Goal: Transaction & Acquisition: Book appointment/travel/reservation

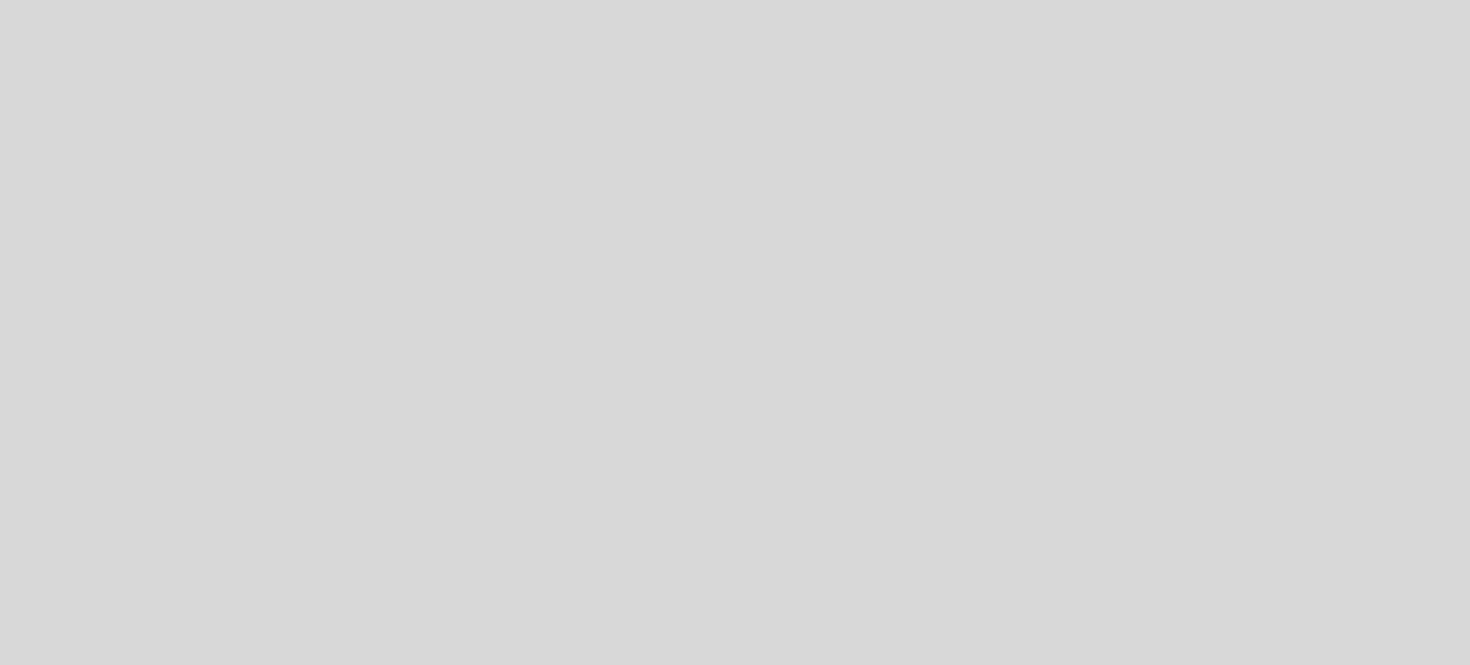
select select "es"
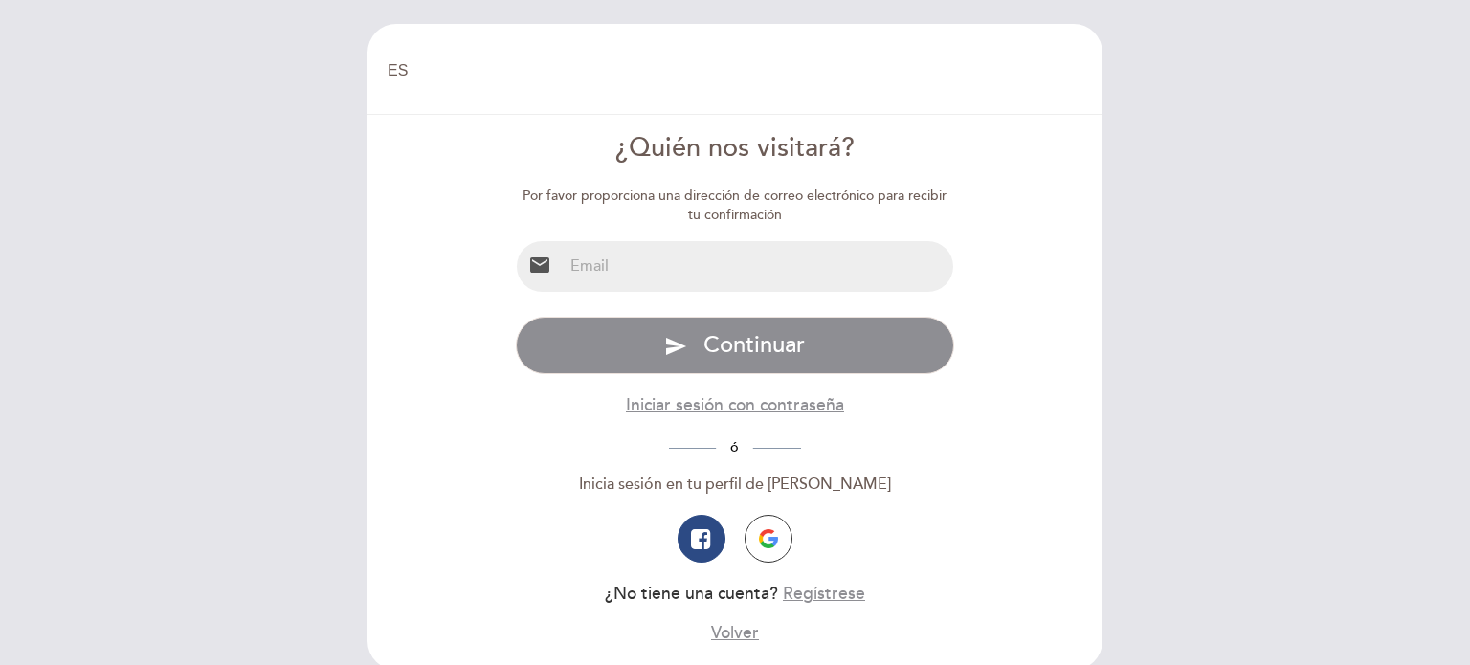
click at [591, 262] on input "email" at bounding box center [759, 266] width 392 height 51
type input "[EMAIL_ADDRESS][DOMAIN_NAME]"
click at [1070, 330] on form "¿Quién nos visitará? Por favor proporciona una dirección de correo electrónico …" at bounding box center [735, 387] width 708 height 515
drag, startPoint x: 770, startPoint y: 266, endPoint x: 523, endPoint y: 264, distance: 247.0
click at [523, 264] on div "email [EMAIL_ADDRESS][DOMAIN_NAME]" at bounding box center [735, 266] width 439 height 53
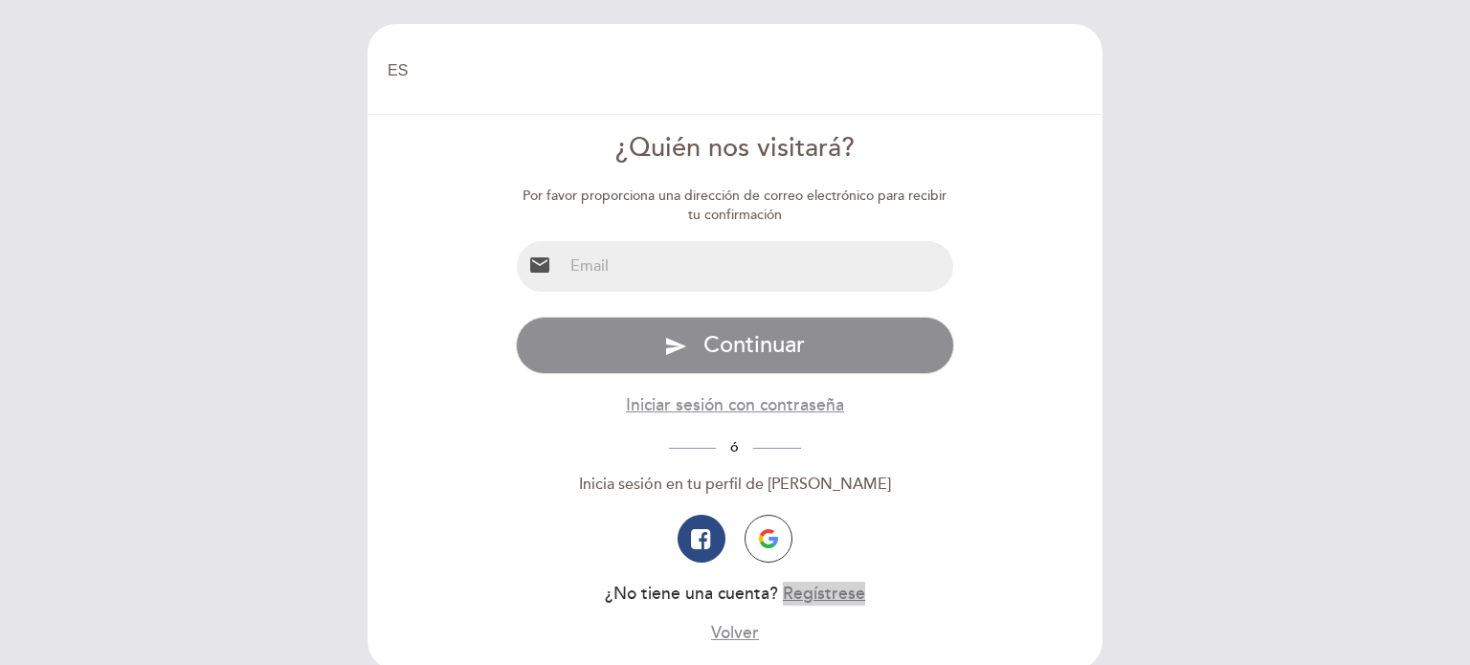
click at [825, 591] on button "Regístrese" at bounding box center [824, 594] width 82 height 24
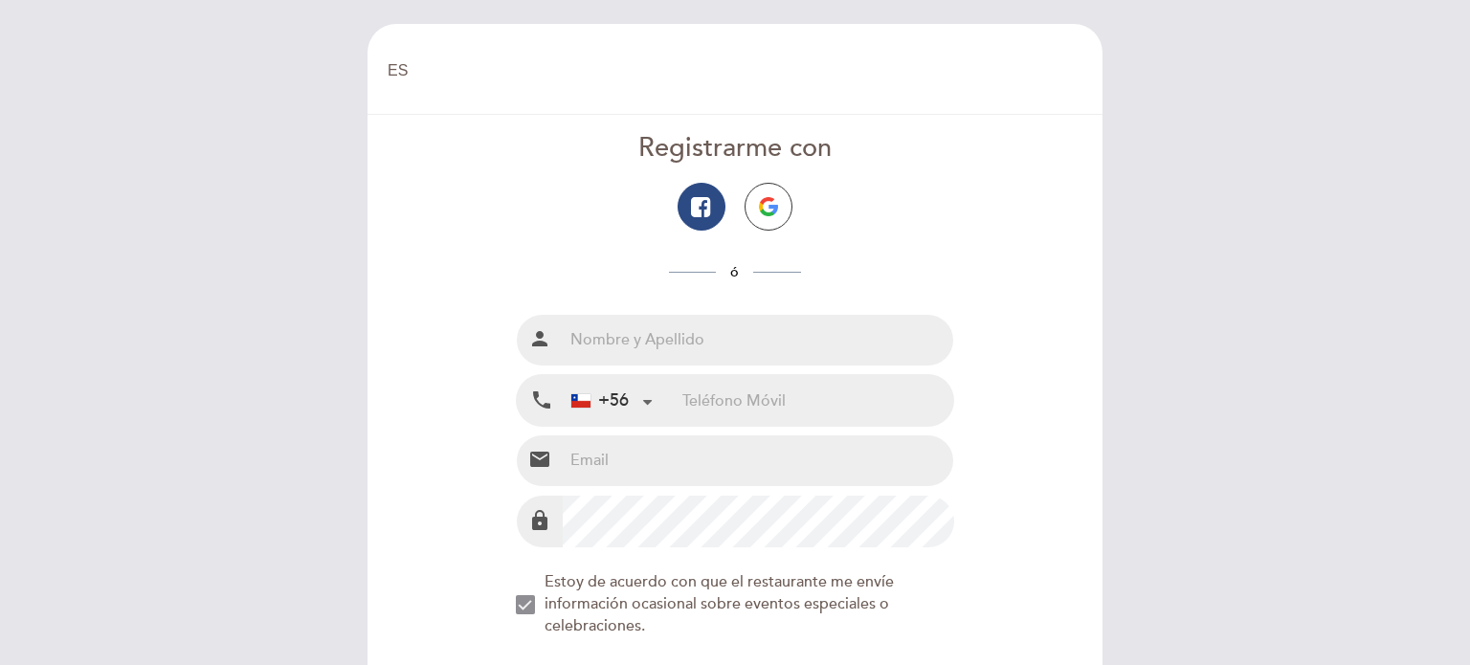
click at [663, 340] on input "text" at bounding box center [759, 340] width 392 height 51
type input "[PERSON_NAME]"
click at [711, 400] on input "tel" at bounding box center [818, 400] width 271 height 51
type input "967230631"
click at [601, 464] on input "email" at bounding box center [759, 461] width 392 height 51
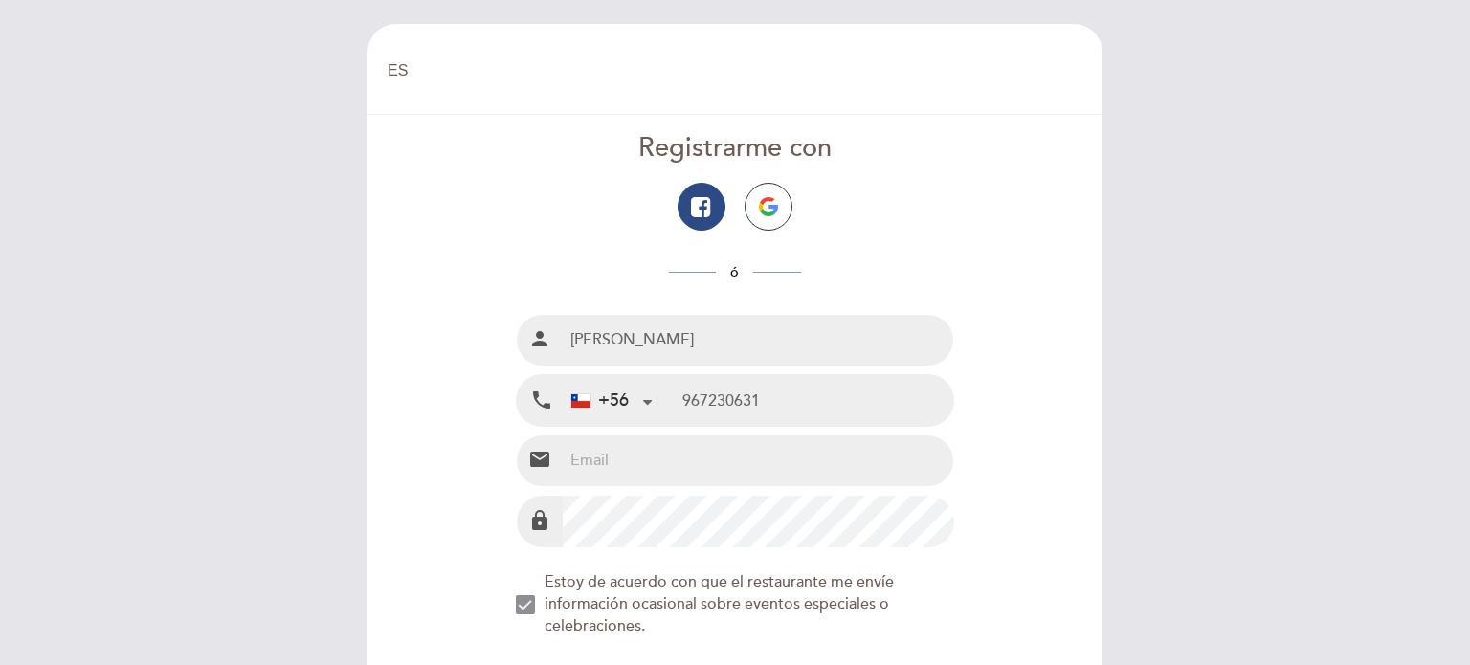
type input "[EMAIL_ADDRESS][DOMAIN_NAME]"
click at [1011, 527] on form "Registrarme con ó Nombre completo person [PERSON_NAME] Teléfono Móvil local_pho…" at bounding box center [735, 469] width 708 height 678
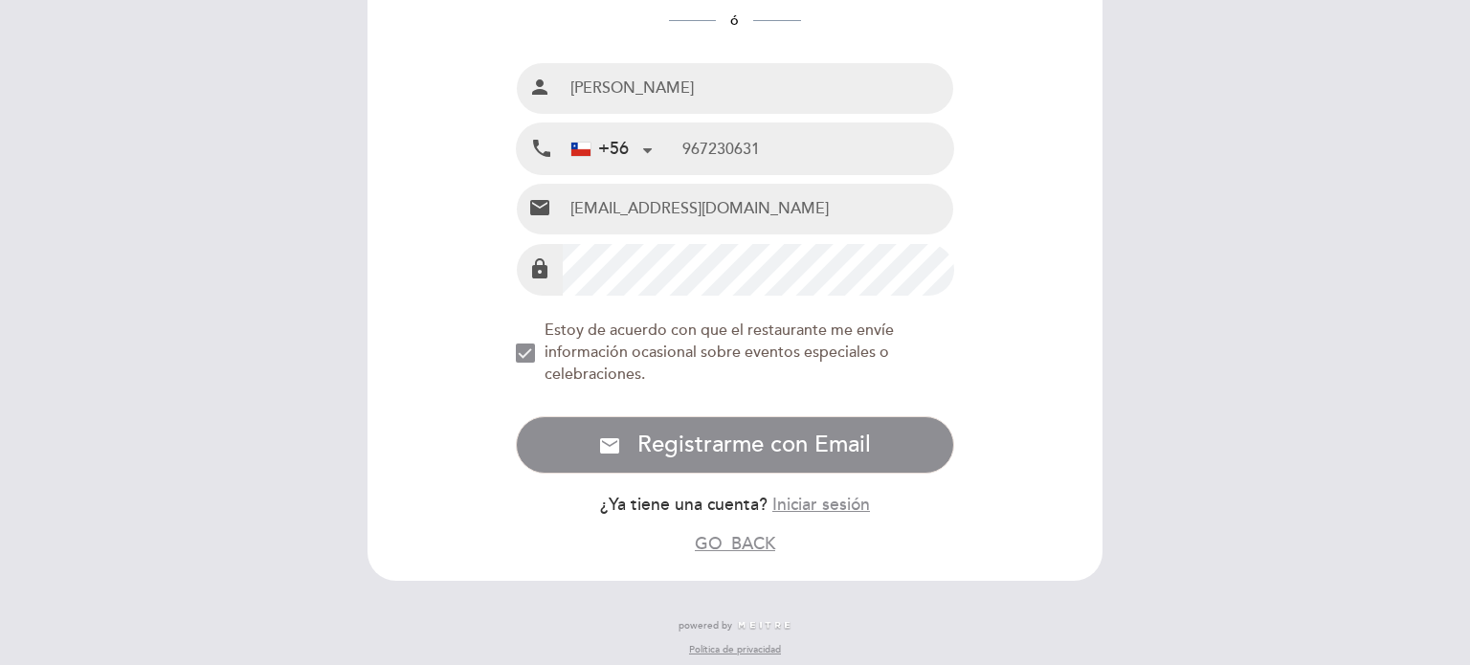
scroll to position [260, 0]
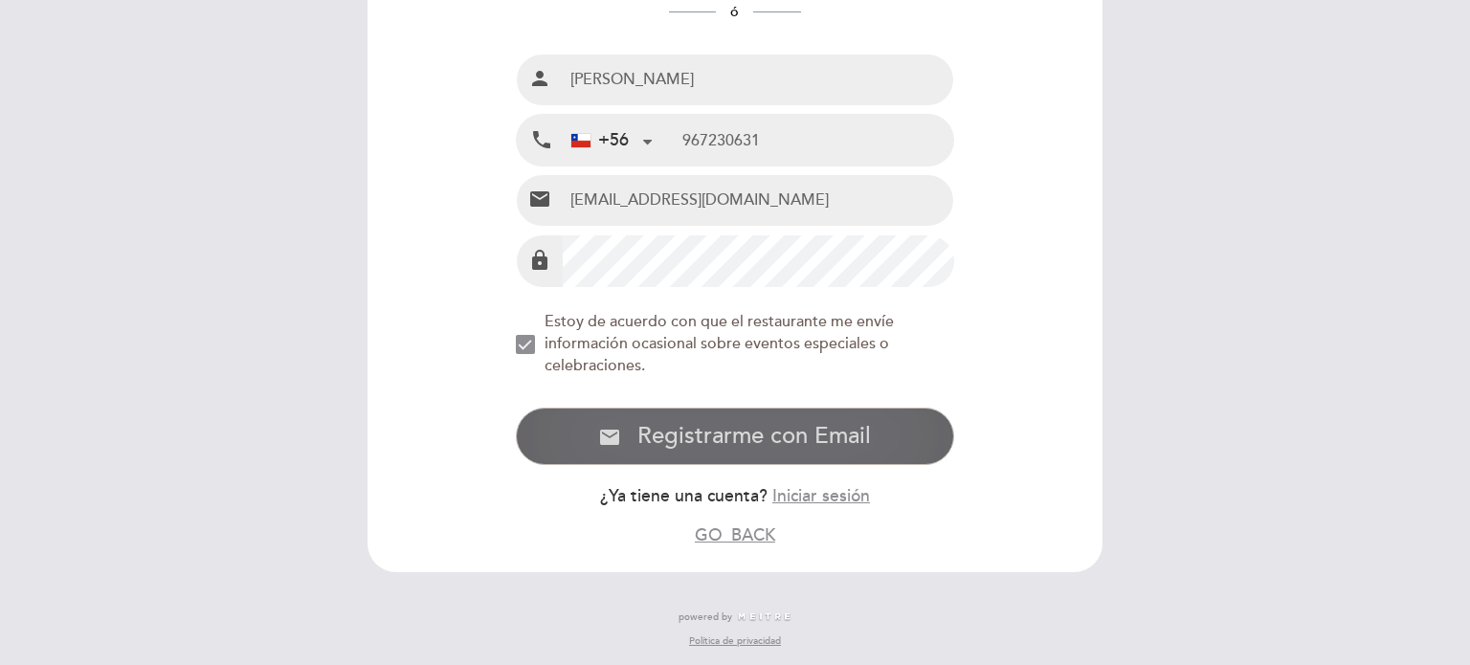
click at [779, 427] on span "Registrarme con Email" at bounding box center [755, 436] width 234 height 28
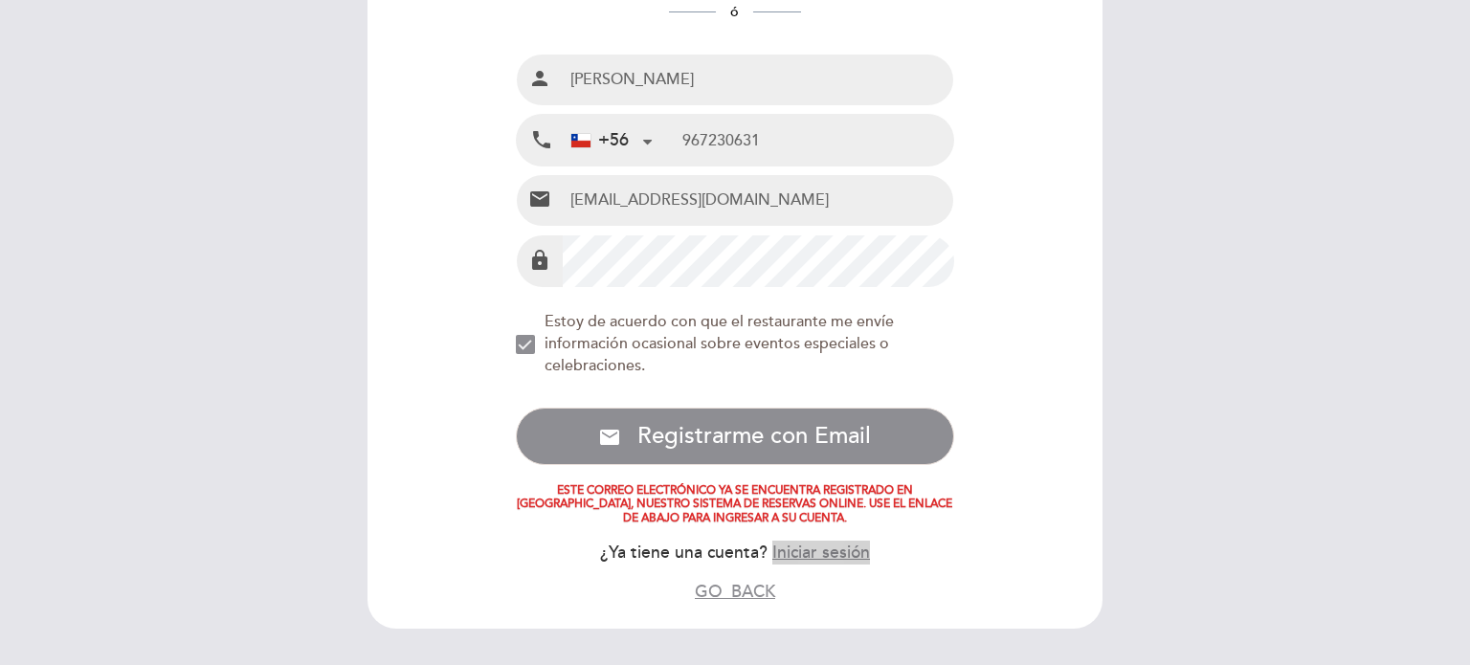
click at [831, 549] on button "Iniciar sesión" at bounding box center [822, 553] width 98 height 24
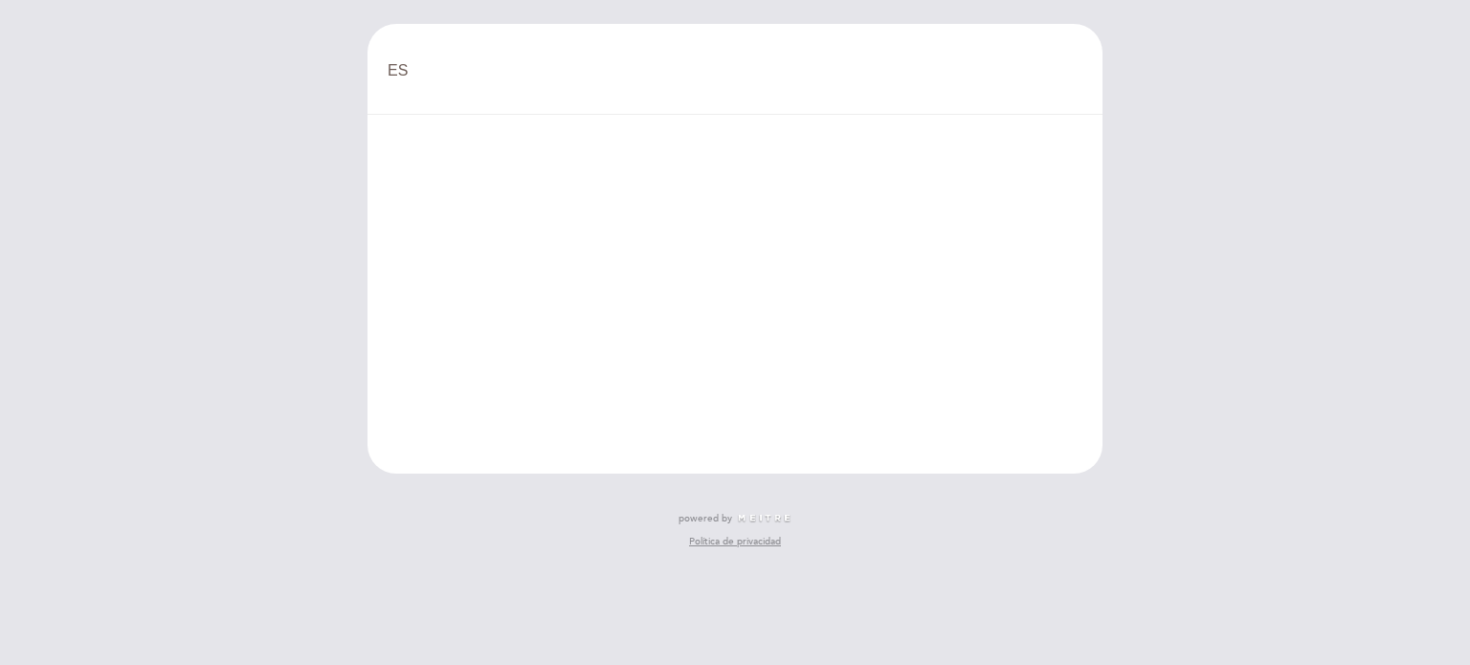
scroll to position [0, 0]
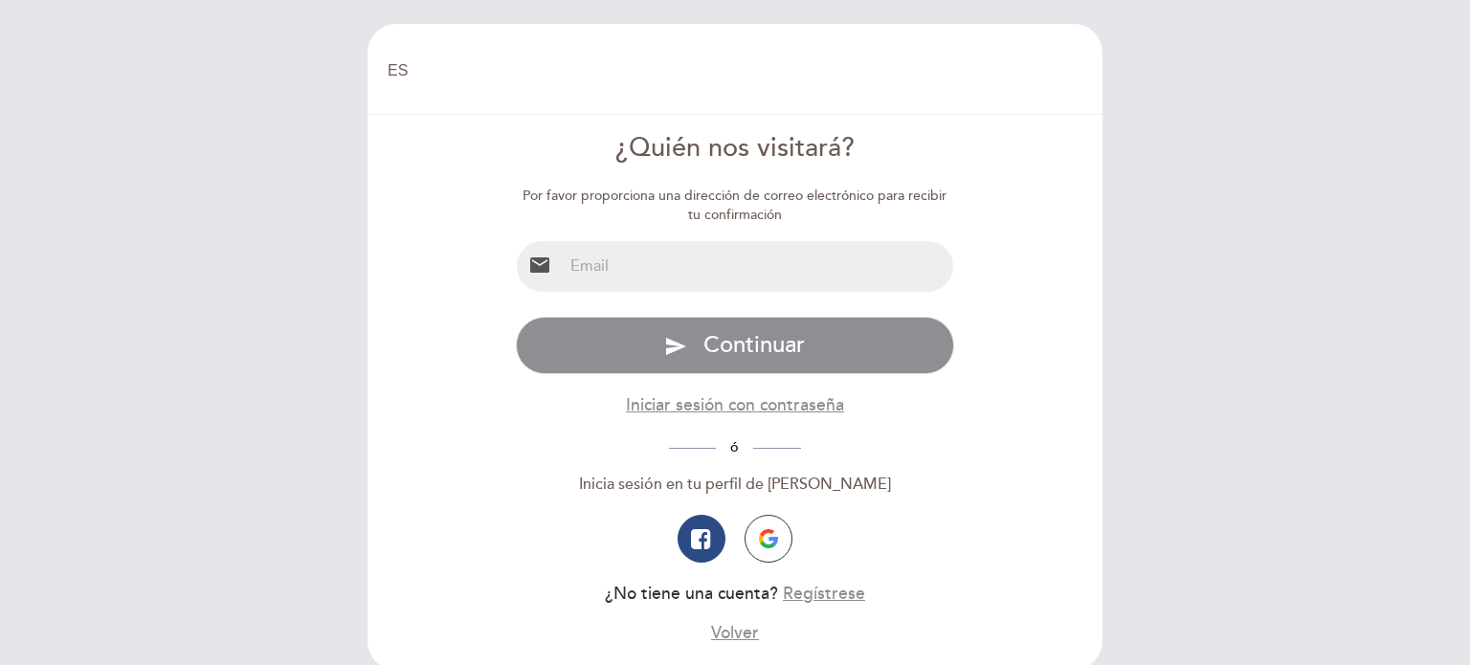
click at [608, 265] on input "email" at bounding box center [759, 266] width 392 height 51
type input "[EMAIL_ADDRESS][DOMAIN_NAME]"
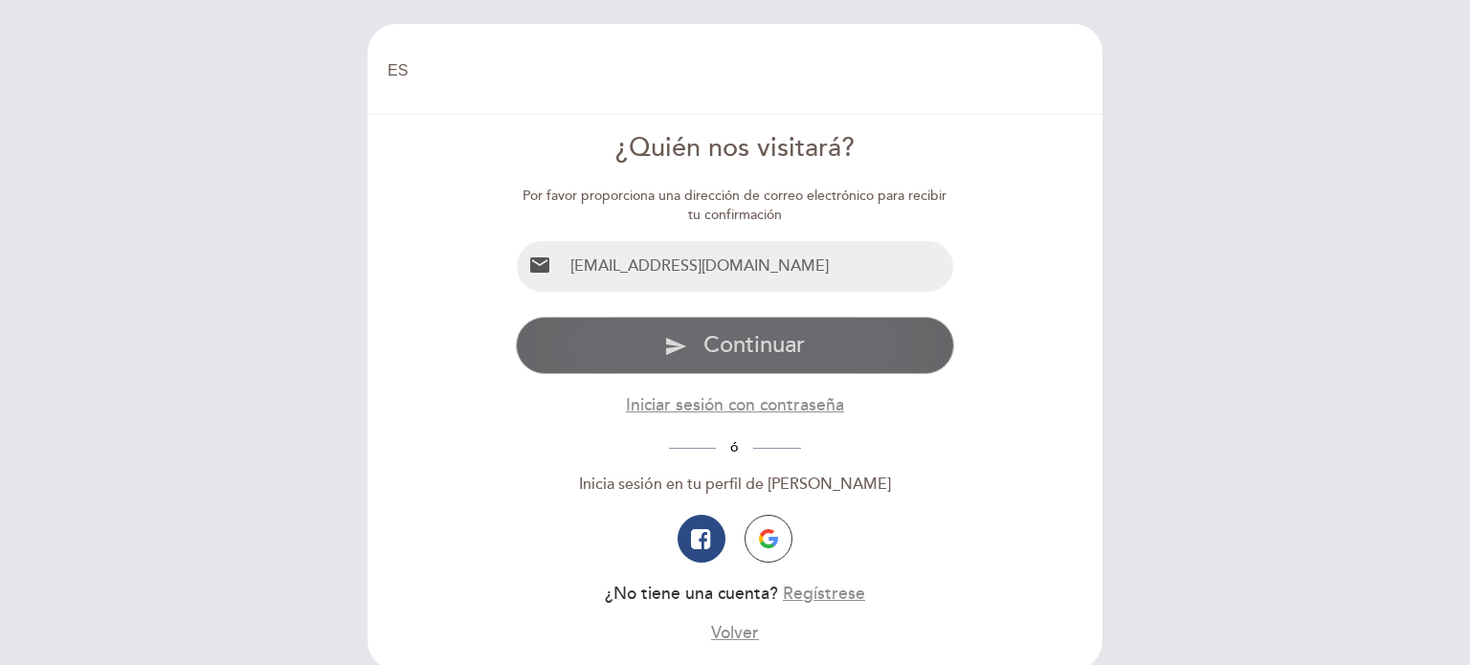
click at [736, 345] on span "Continuar" at bounding box center [754, 345] width 101 height 28
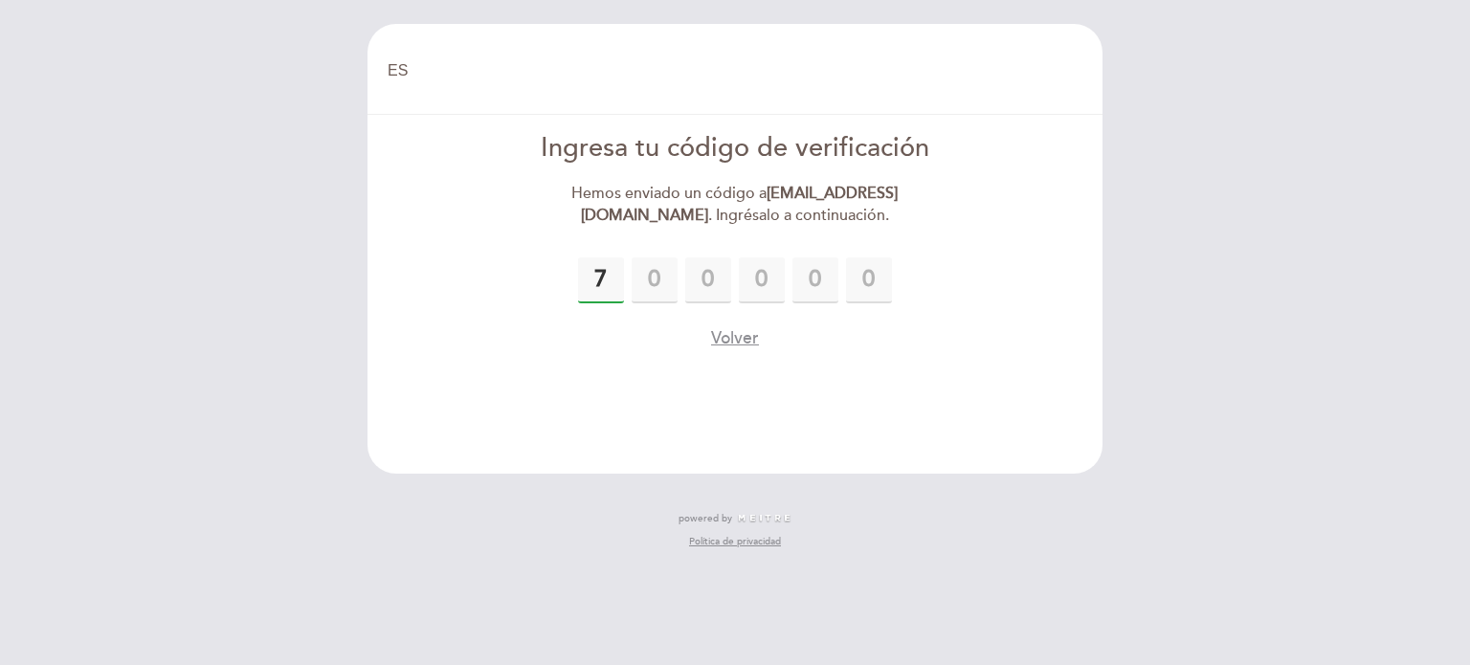
type input "7"
type input "6"
type input "8"
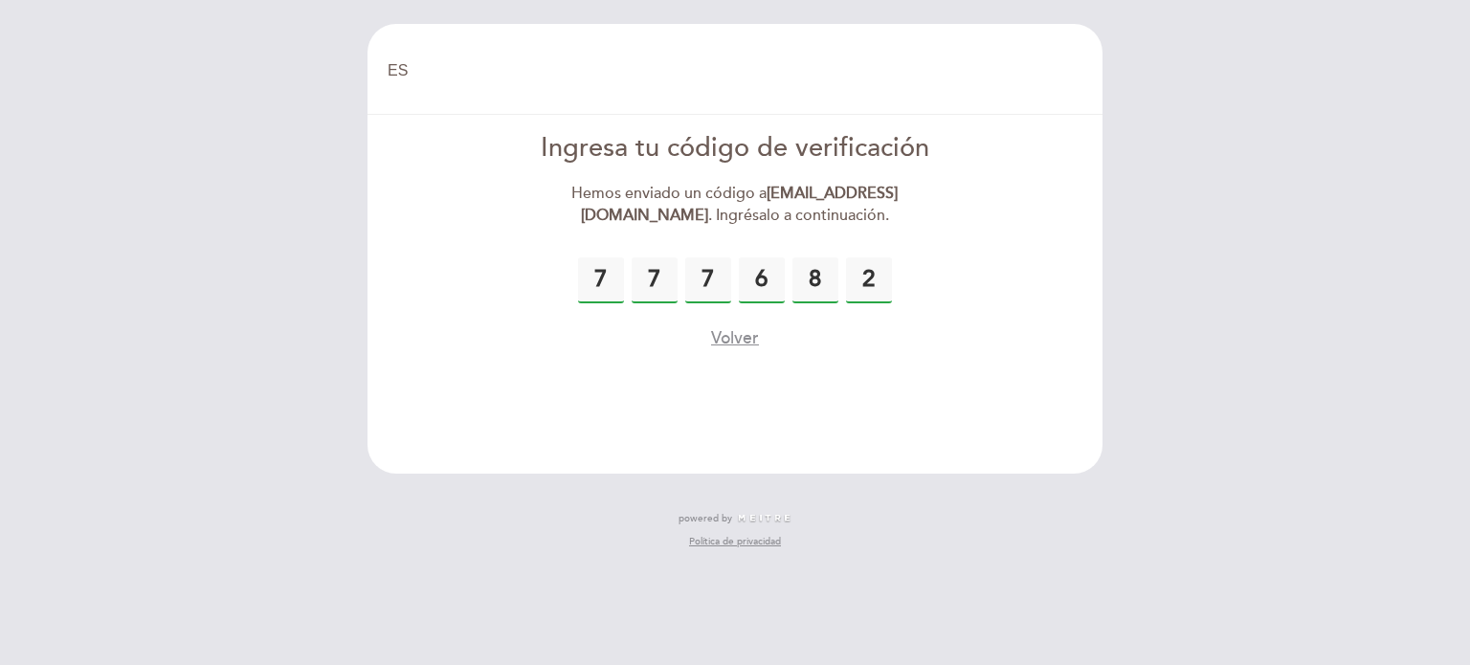
type input "2"
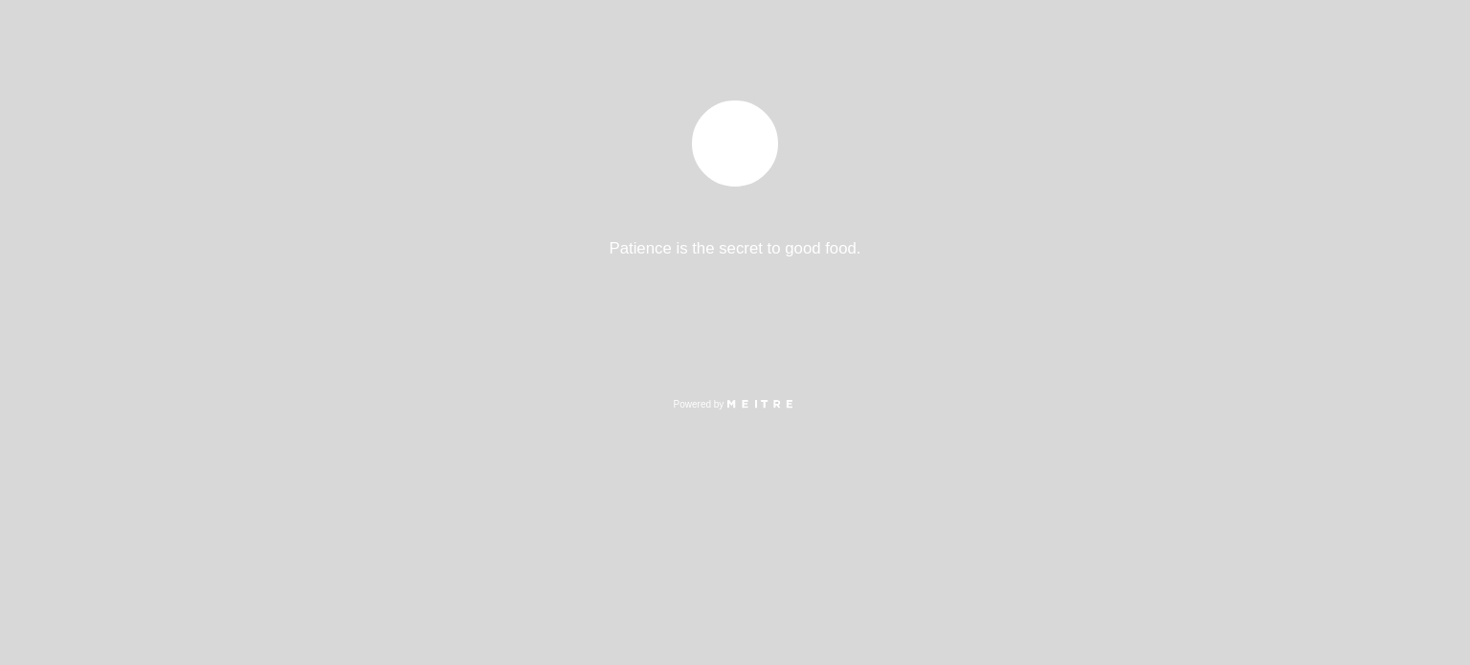
select select "es"
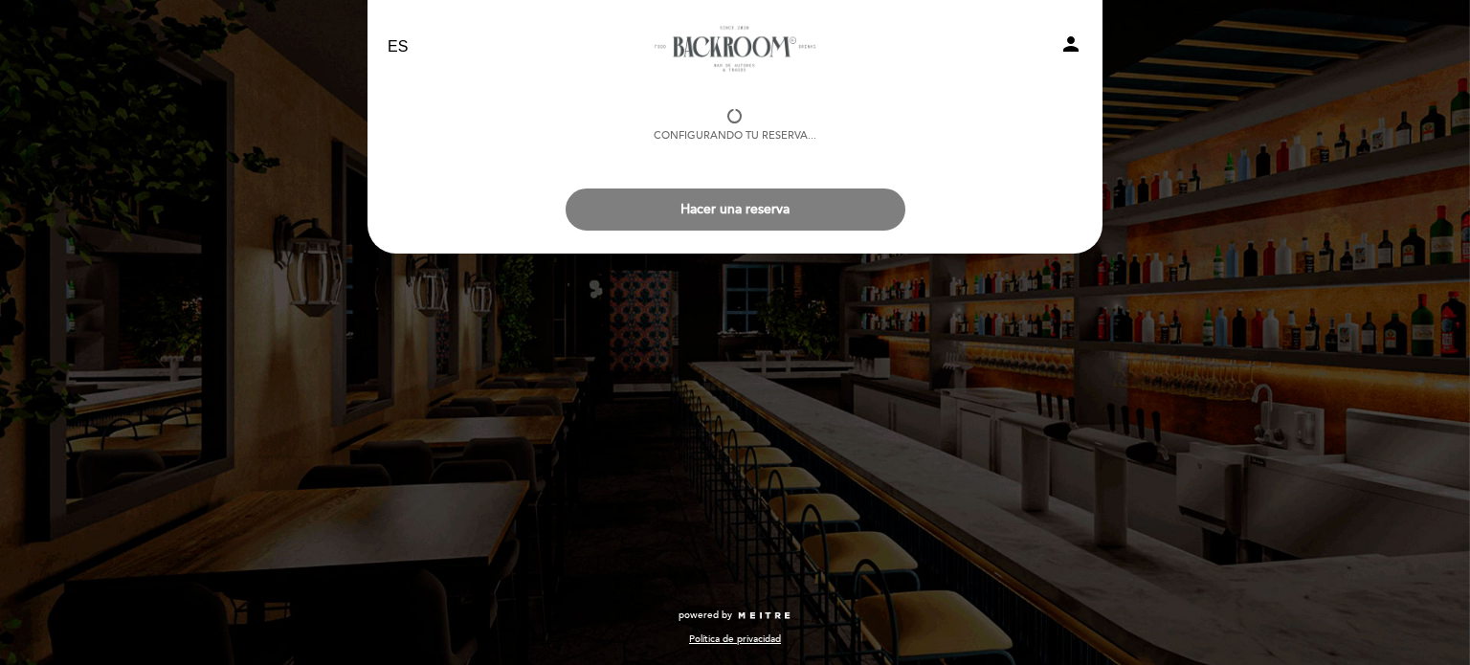
click at [751, 39] on link "Backroom Bar - [GEOGRAPHIC_DATA]" at bounding box center [735, 47] width 239 height 53
click at [404, 42] on select "EN ES PT" at bounding box center [399, 47] width 22 height 22
click at [494, 61] on div "EN ES PT Backroom Bar - Chile person" at bounding box center [735, 46] width 724 height 67
click at [1072, 41] on icon "person" at bounding box center [1071, 44] width 23 height 23
select select "es"
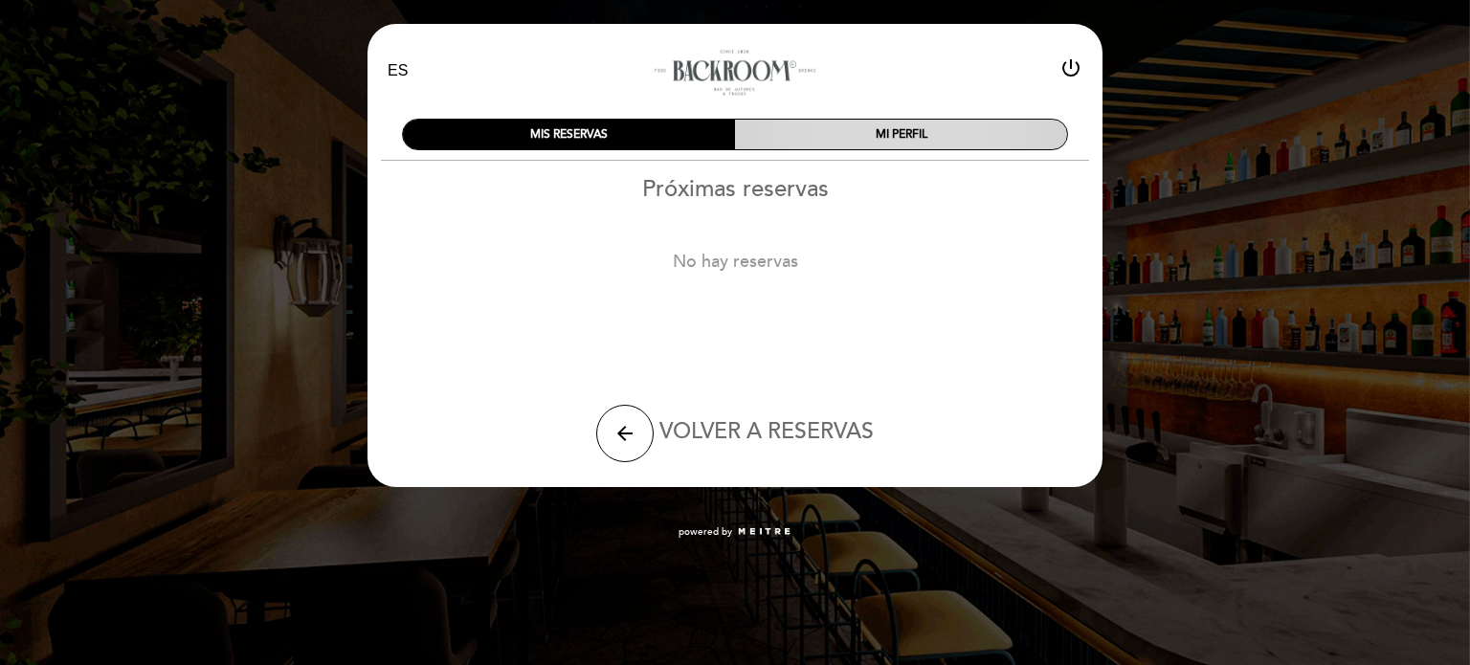
click at [858, 126] on div "MI PERFIL" at bounding box center [901, 135] width 332 height 30
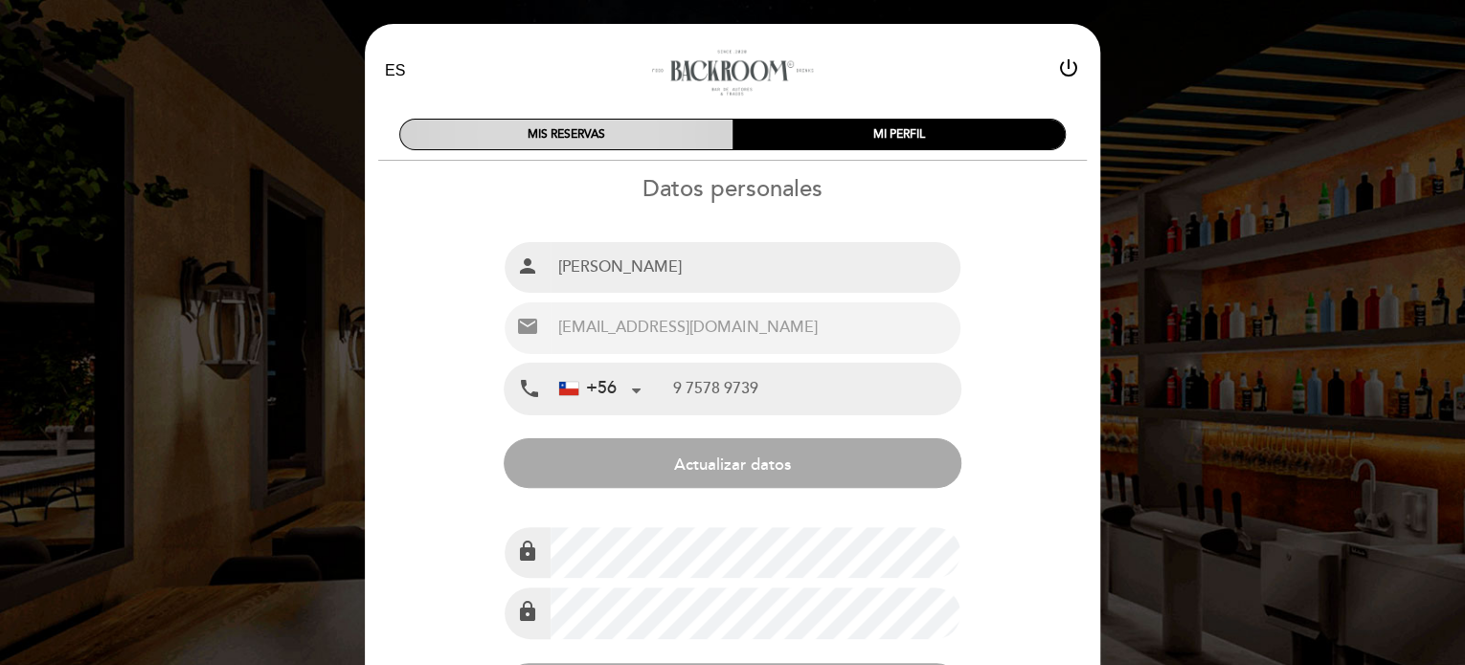
click at [593, 132] on div "MIS RESERVAS" at bounding box center [566, 135] width 332 height 30
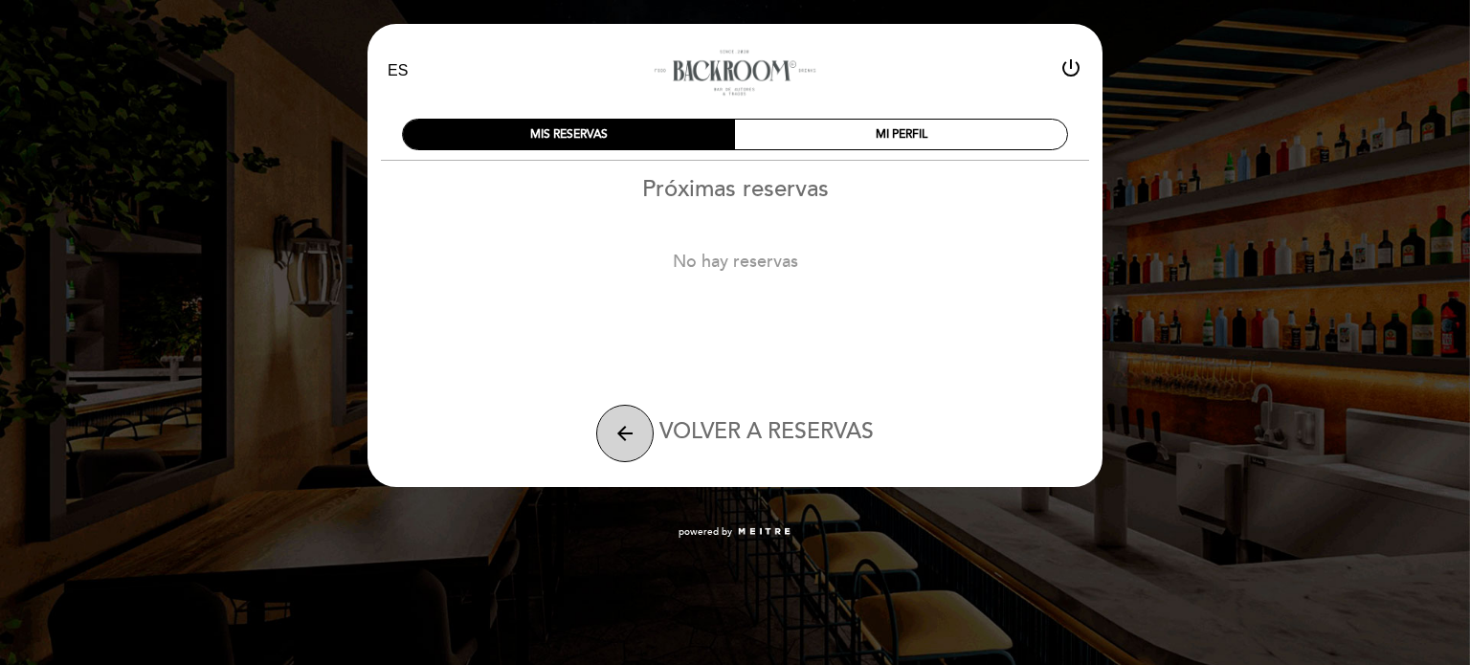
click at [620, 433] on icon "arrow_back" at bounding box center [625, 433] width 23 height 23
select select "es"
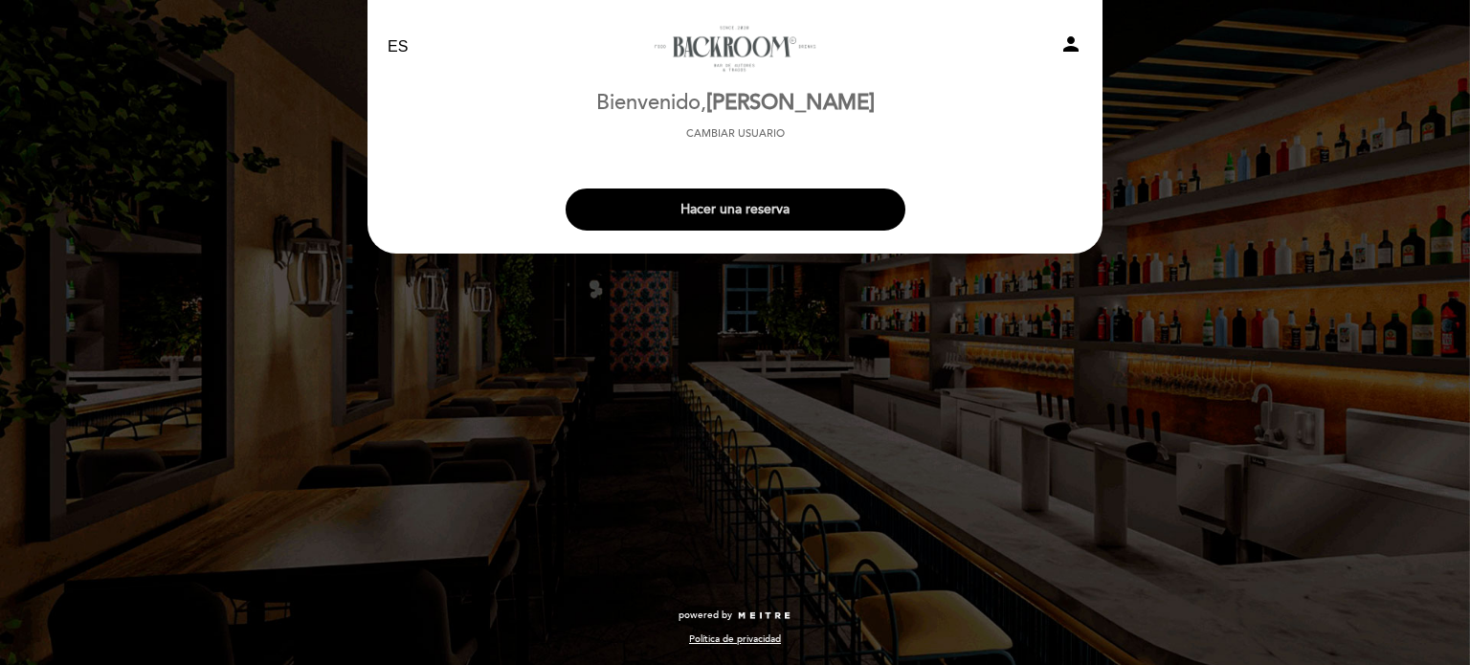
click at [752, 212] on button "Hacer una reserva" at bounding box center [736, 210] width 340 height 42
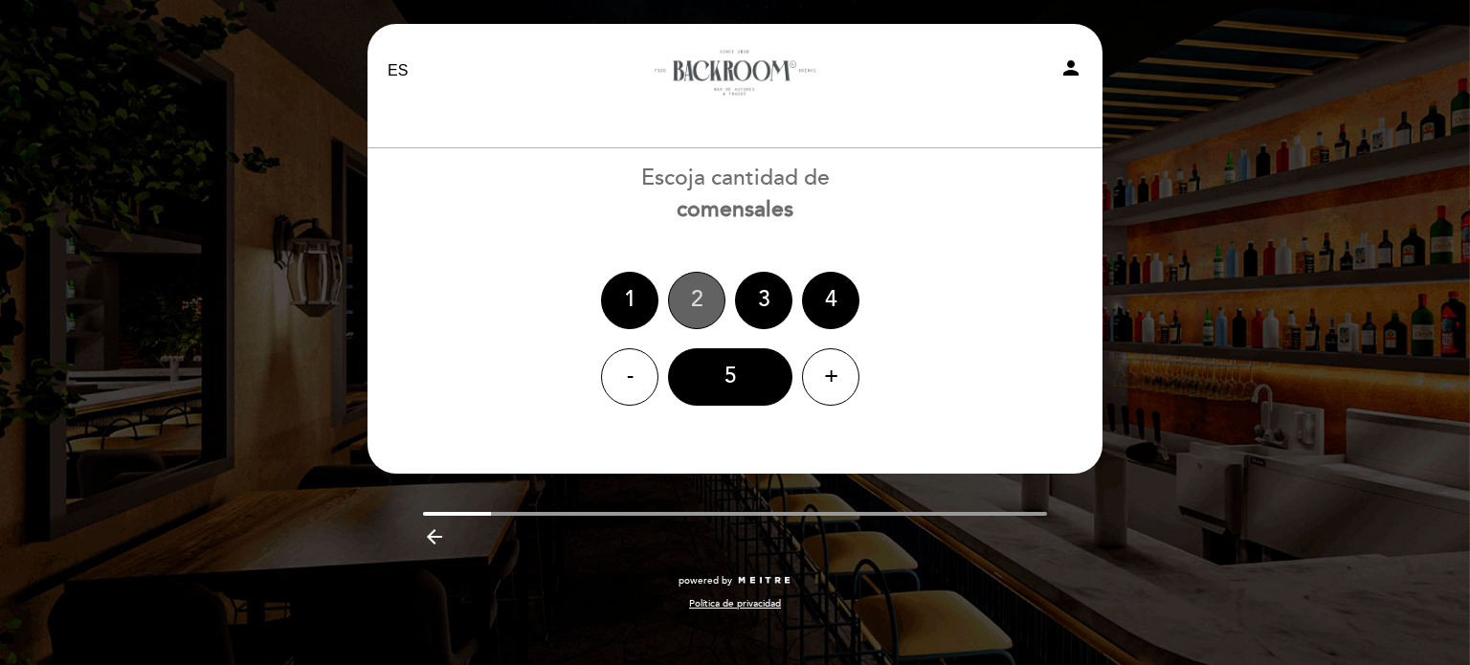
click at [687, 296] on div "2" at bounding box center [696, 300] width 57 height 57
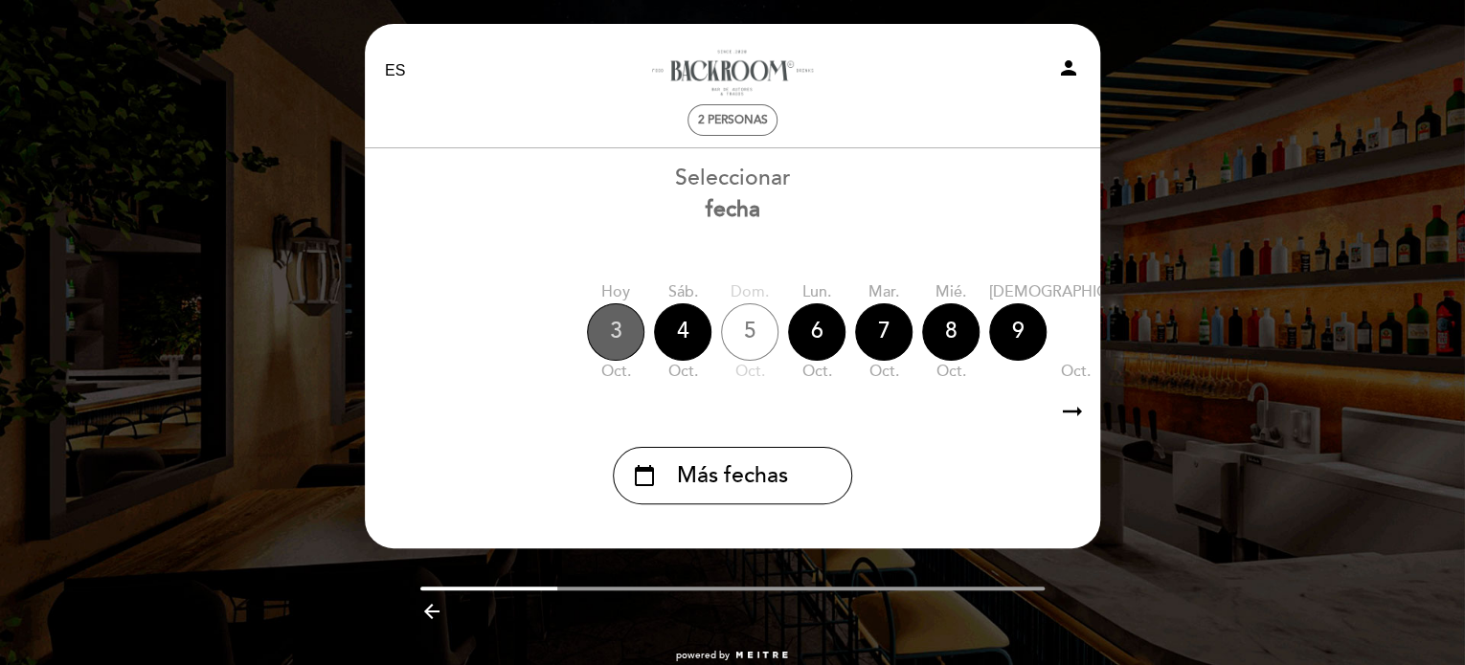
click at [609, 323] on div "3" at bounding box center [615, 331] width 57 height 57
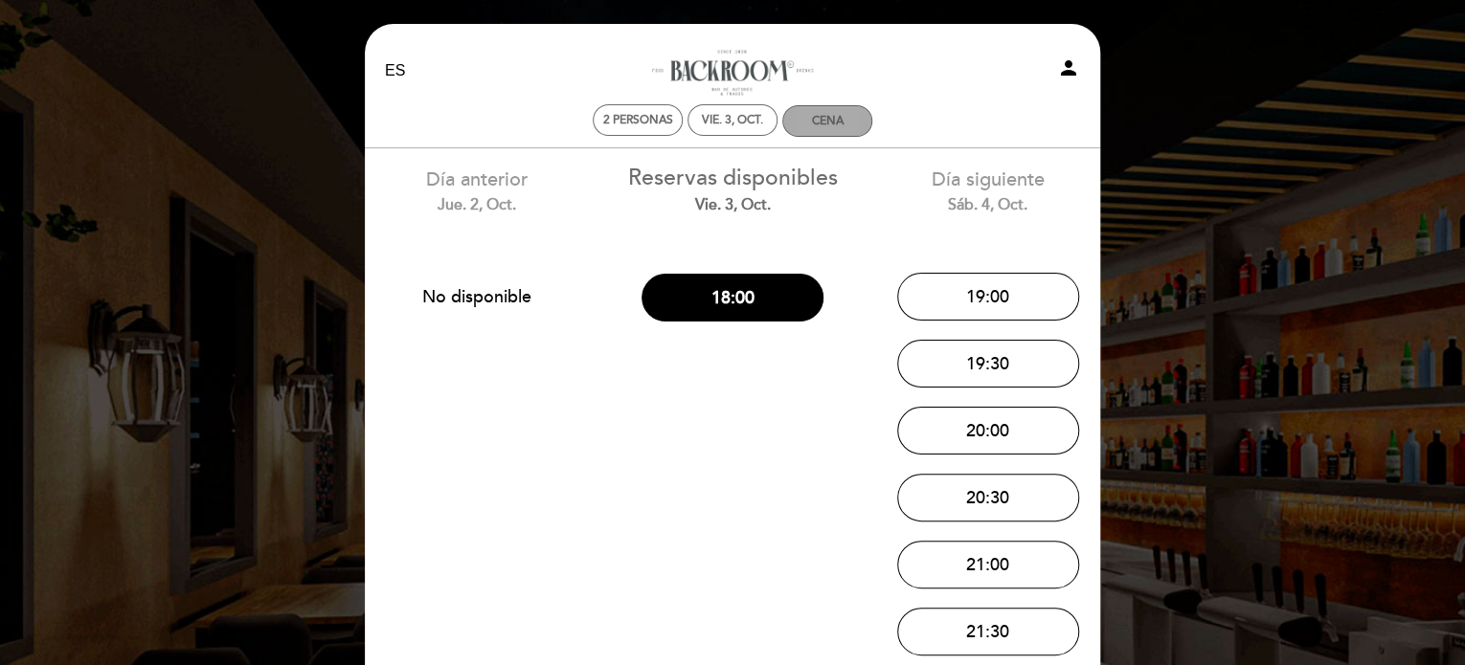
click at [828, 123] on div "Cena" at bounding box center [828, 121] width 32 height 14
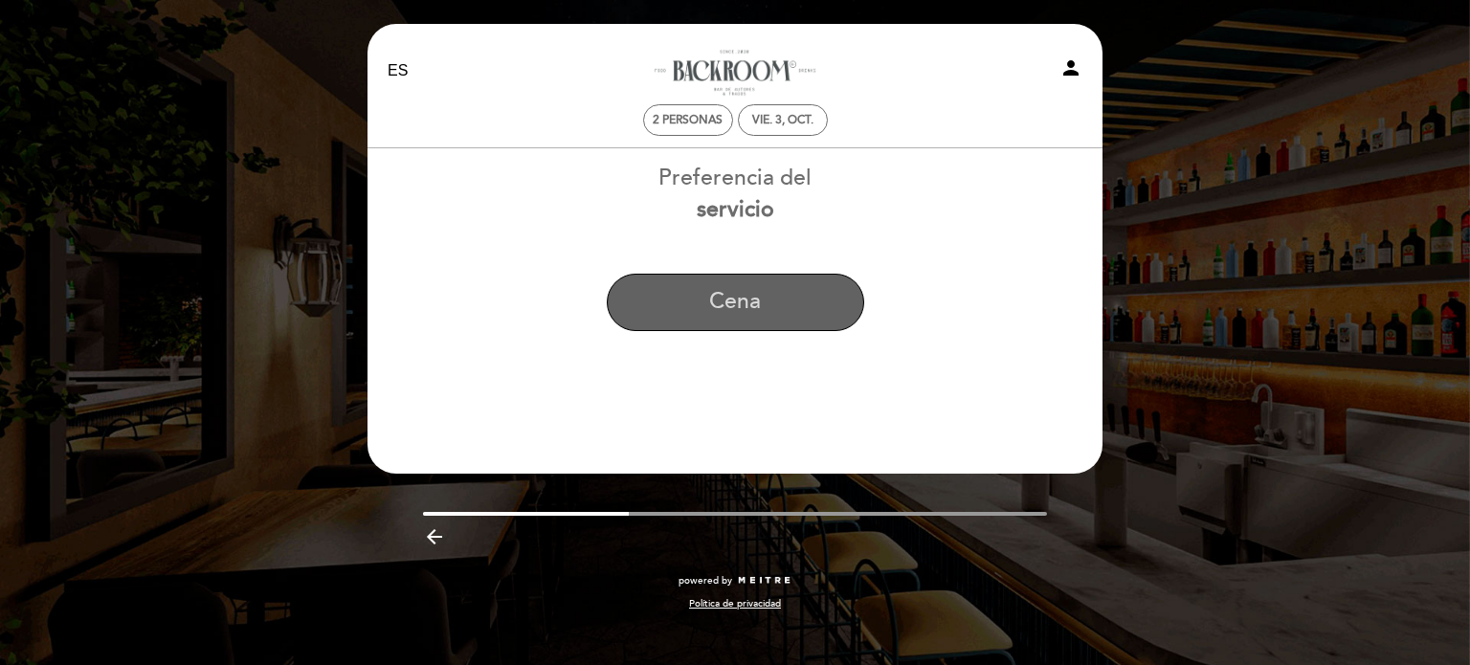
click at [731, 309] on button "Cena" at bounding box center [736, 302] width 258 height 57
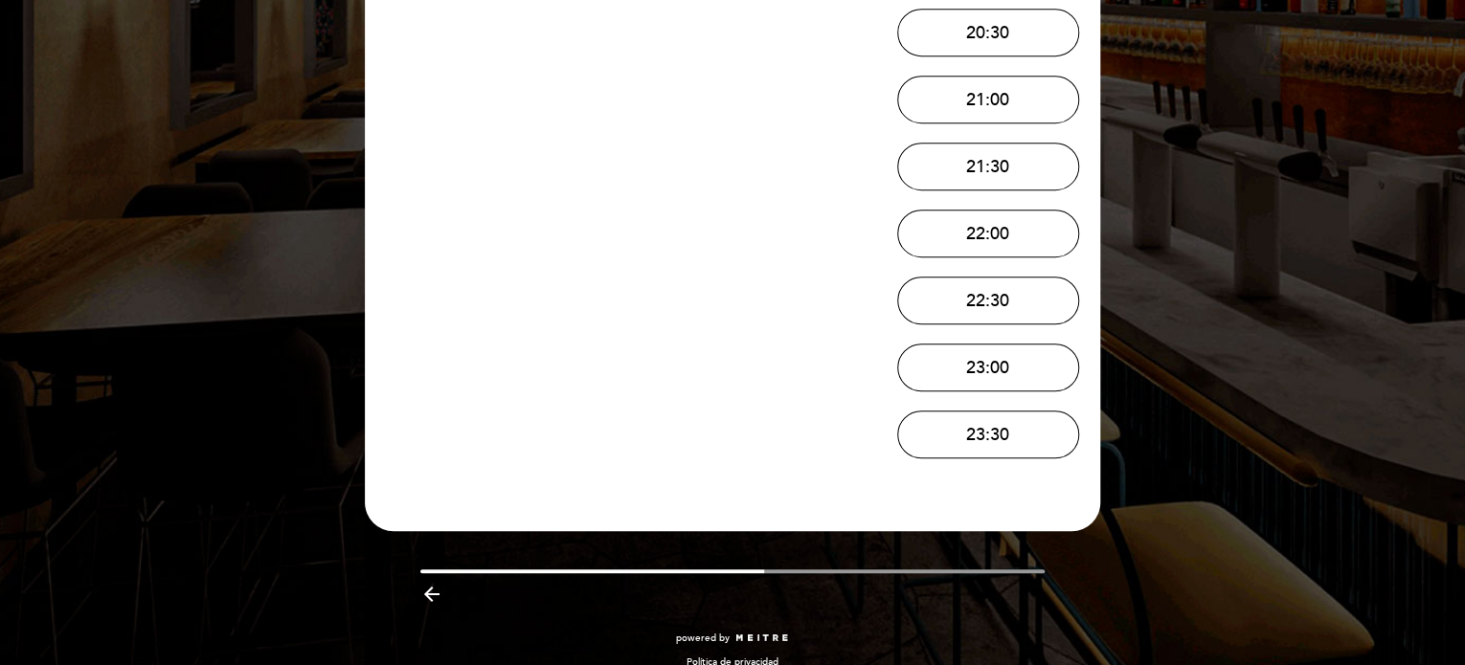
scroll to position [487, 0]
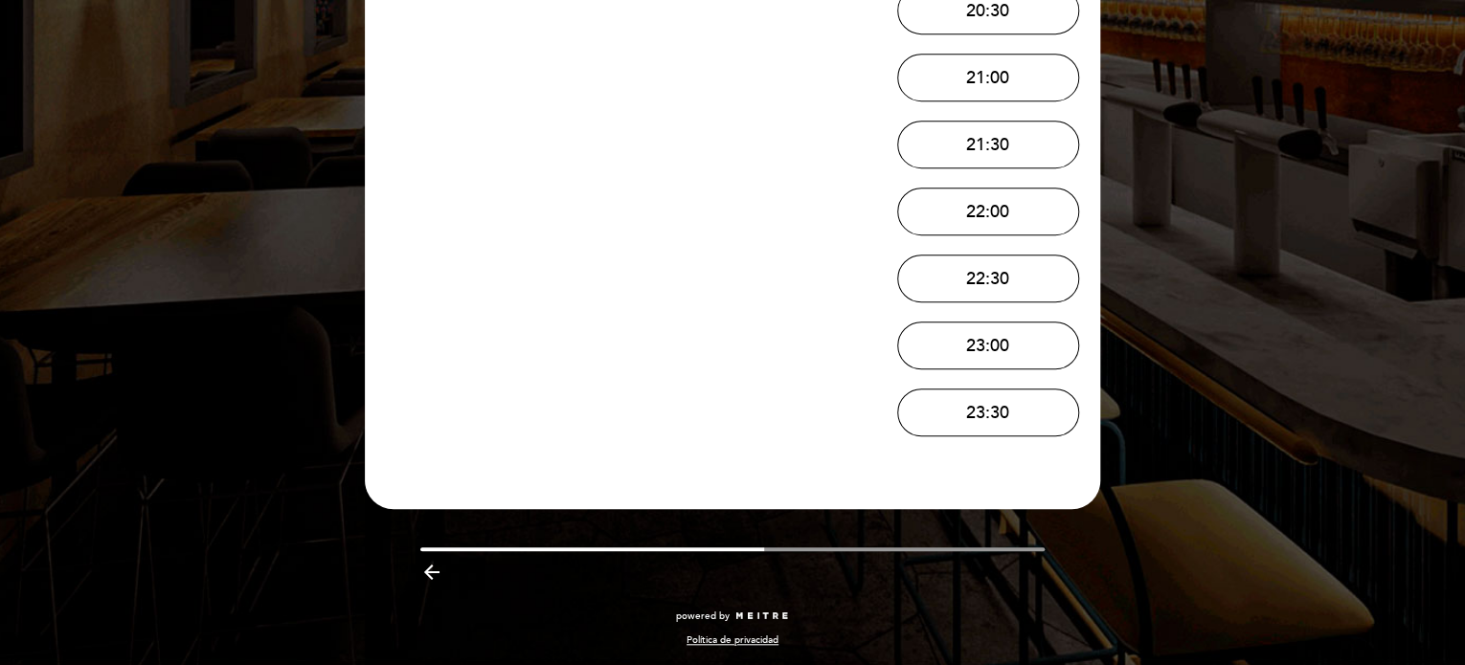
click at [427, 568] on icon "arrow_backward" at bounding box center [431, 572] width 23 height 23
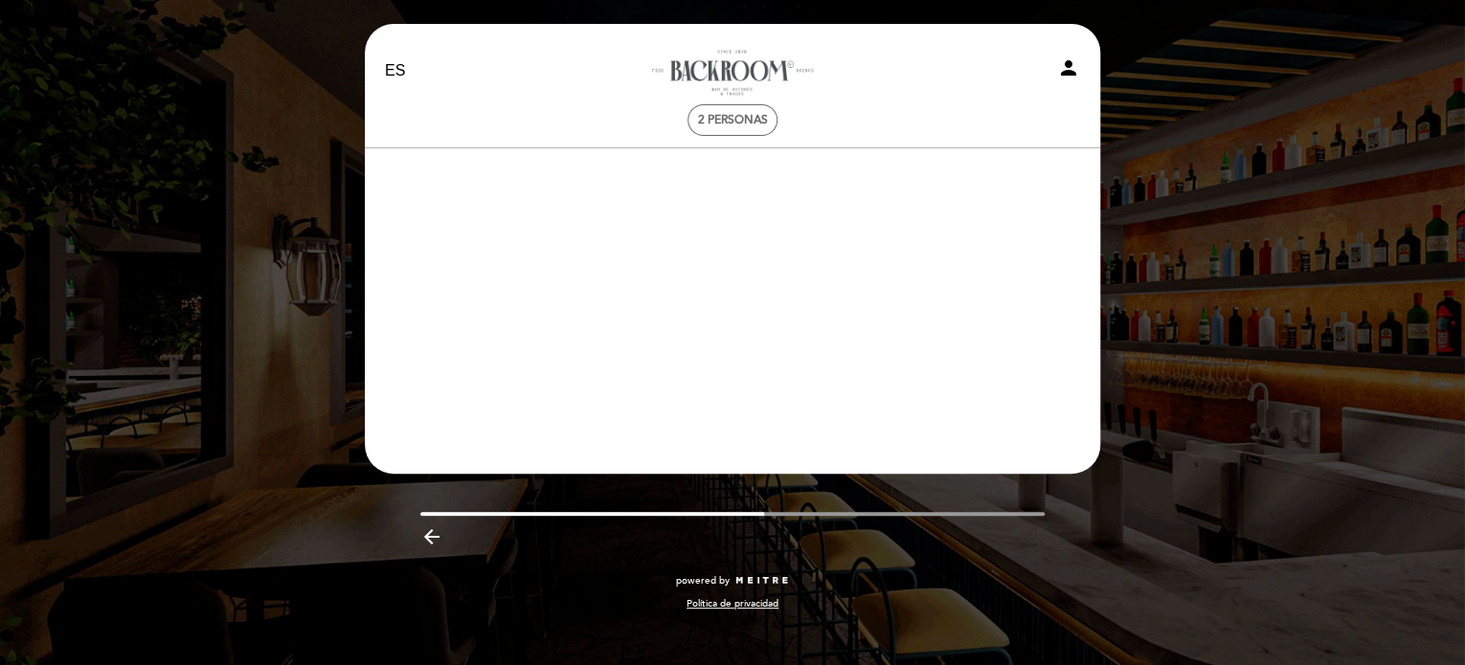
scroll to position [0, 0]
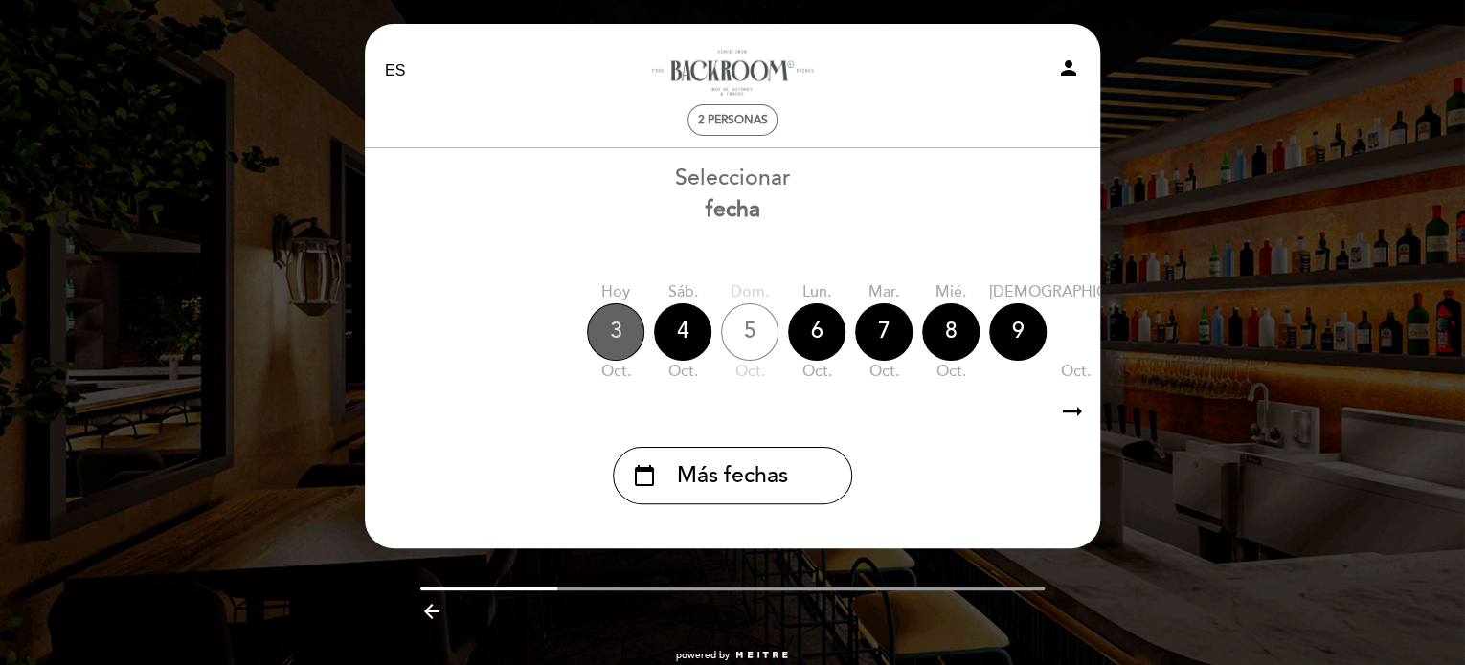
click at [609, 325] on div "3" at bounding box center [615, 331] width 57 height 57
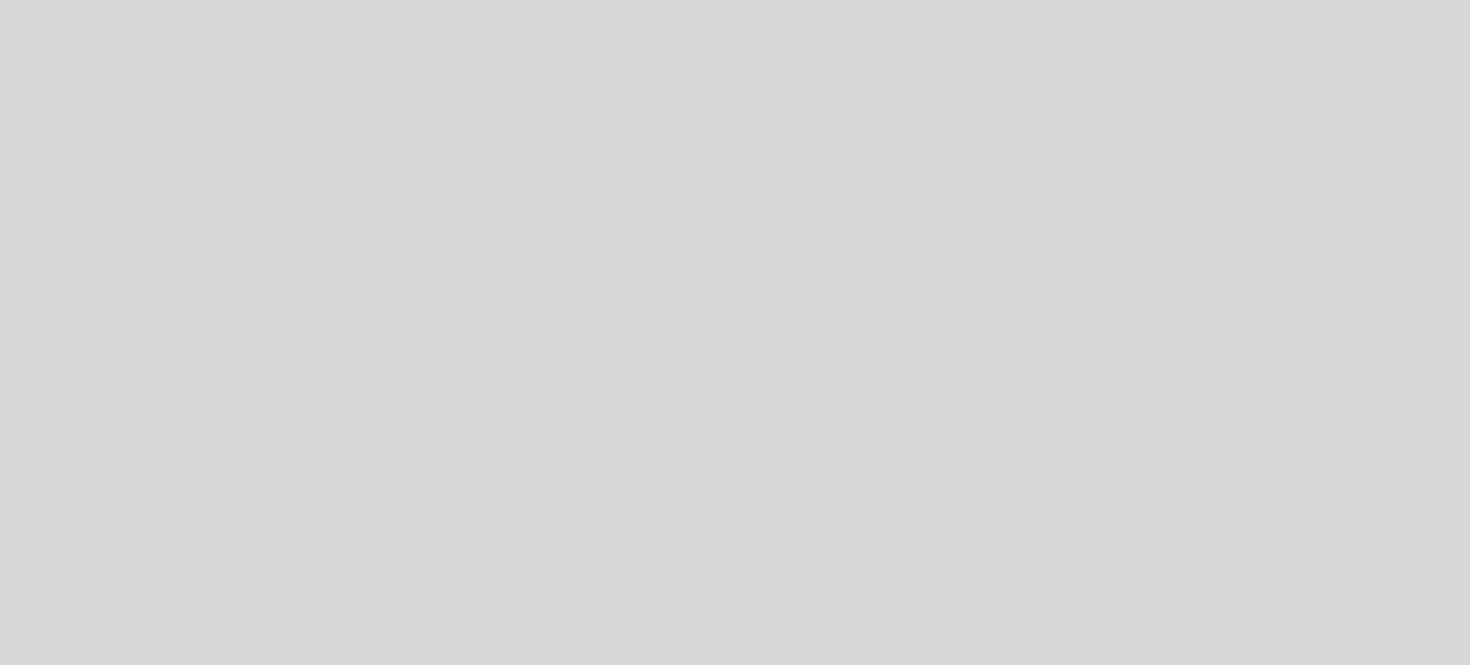
select select "es"
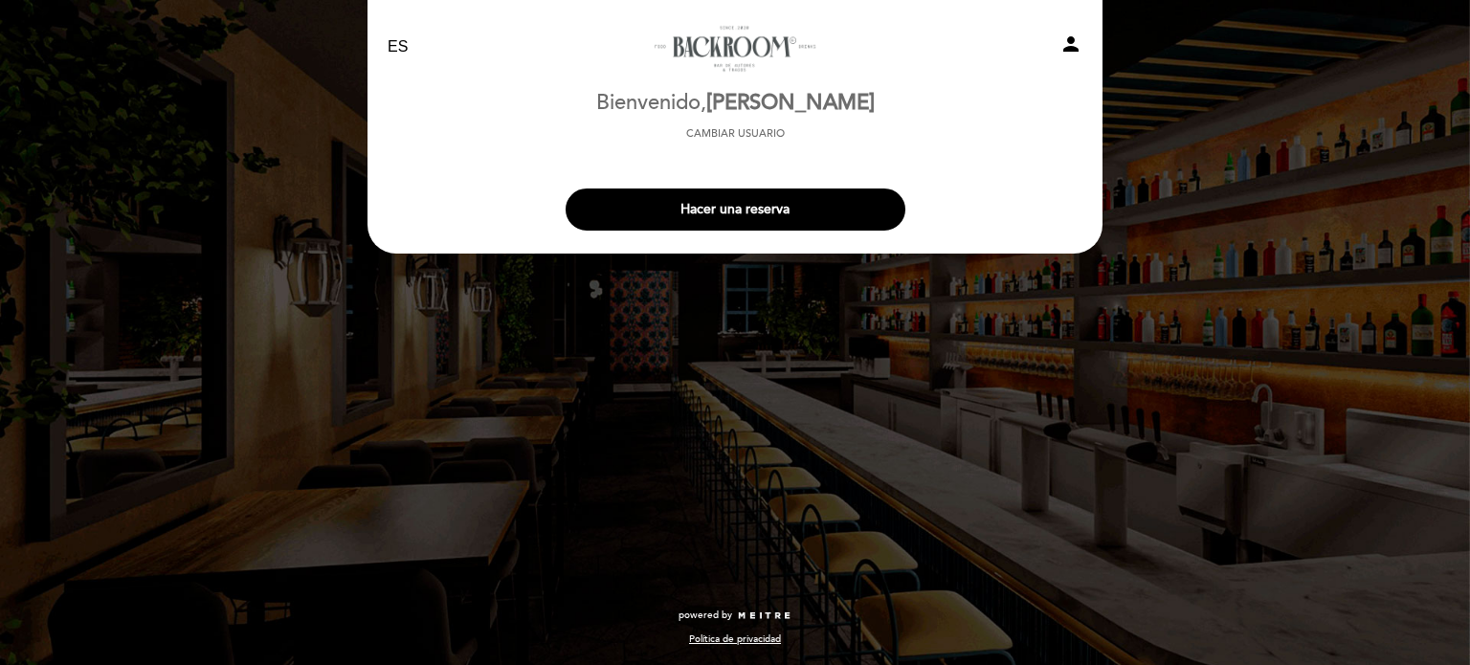
click at [1068, 43] on icon "person" at bounding box center [1071, 44] width 23 height 23
select select "es"
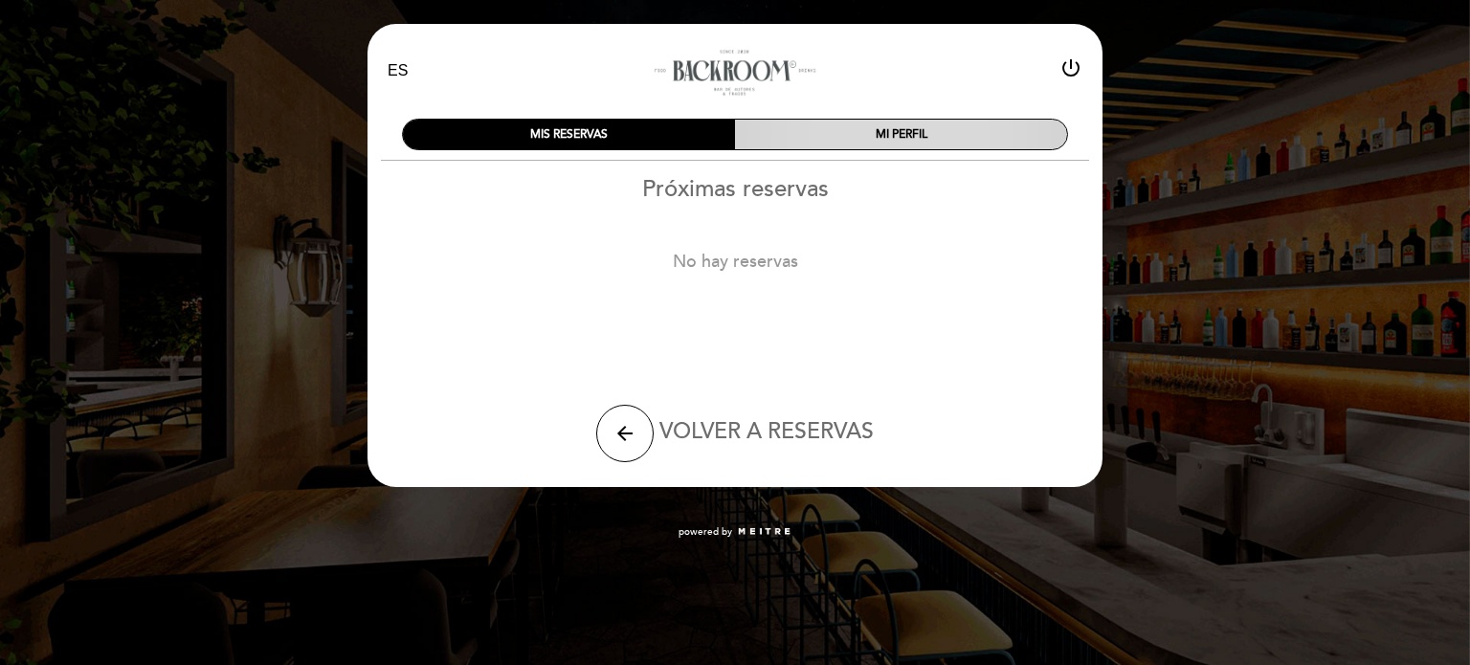
click at [878, 131] on div "MI PERFIL" at bounding box center [901, 135] width 332 height 30
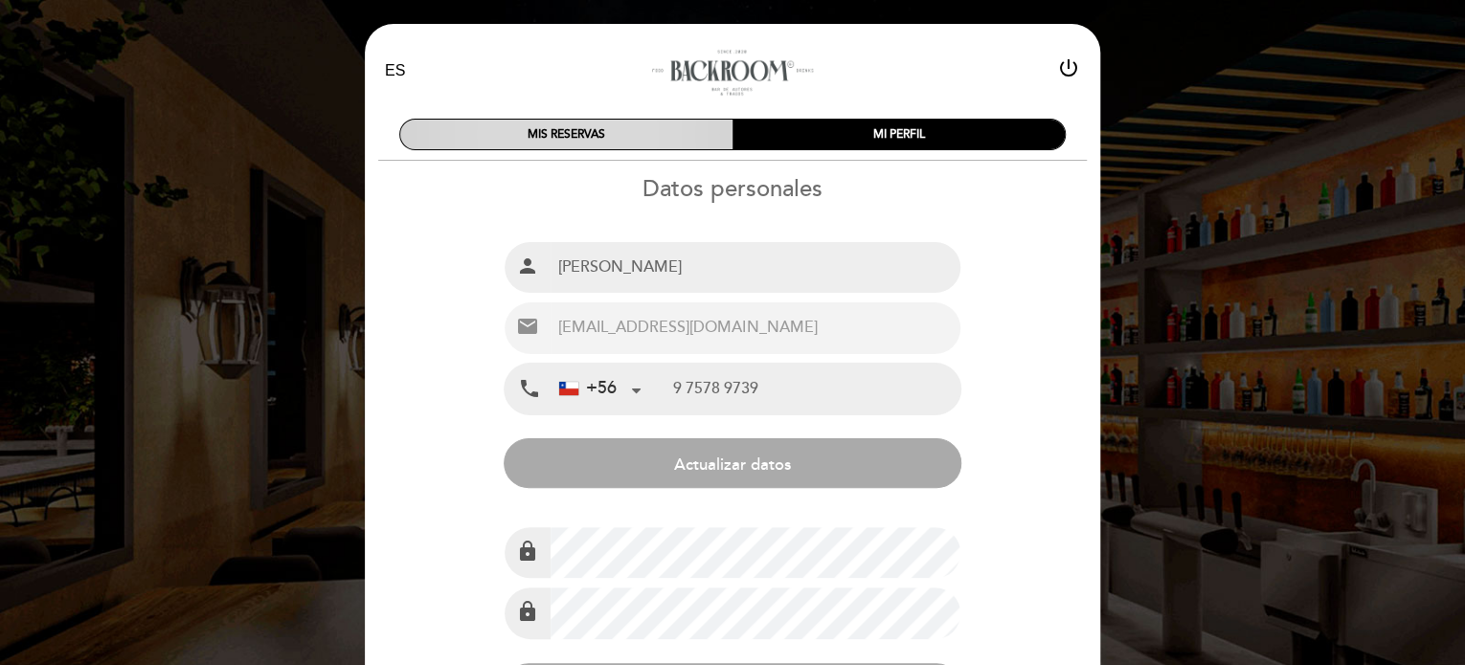
click at [574, 128] on div "MIS RESERVAS" at bounding box center [566, 135] width 332 height 30
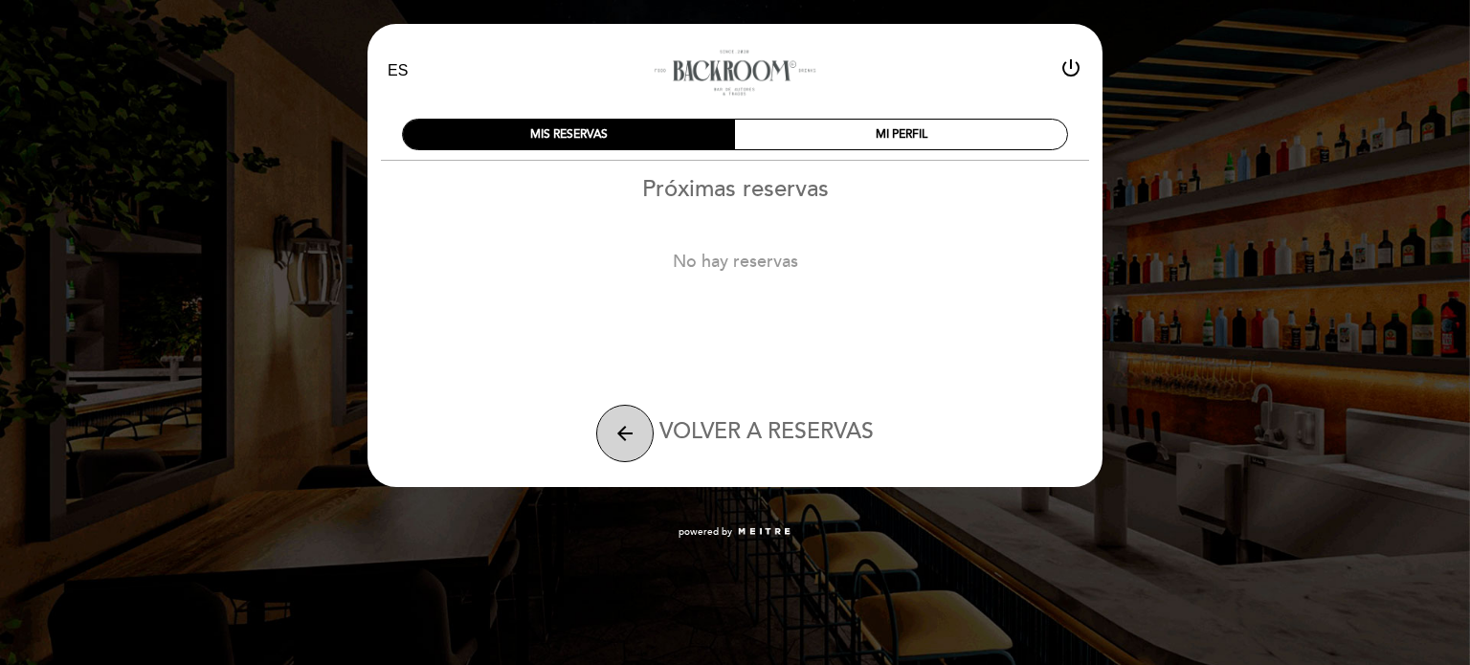
click at [632, 429] on icon "arrow_back" at bounding box center [625, 433] width 23 height 23
select select "es"
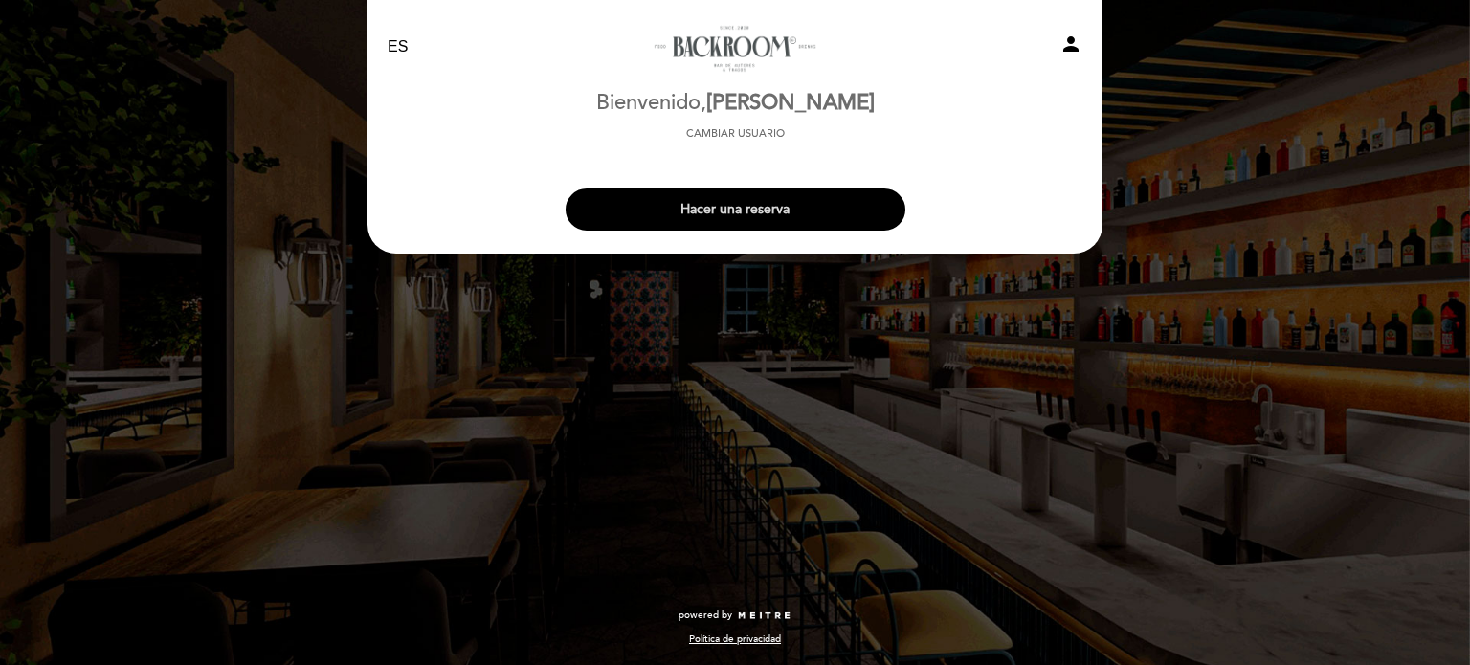
click at [747, 206] on button "Hacer una reserva" at bounding box center [736, 210] width 340 height 42
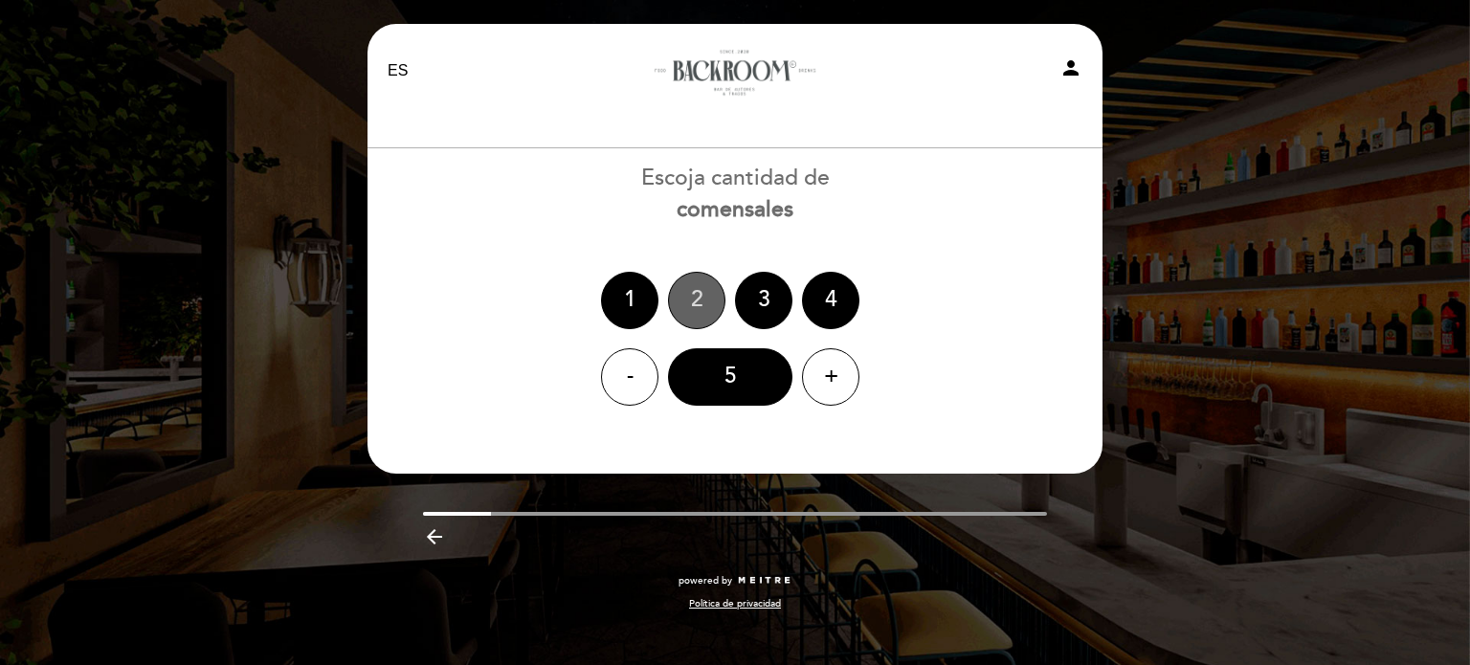
click at [683, 289] on div "2" at bounding box center [696, 300] width 57 height 57
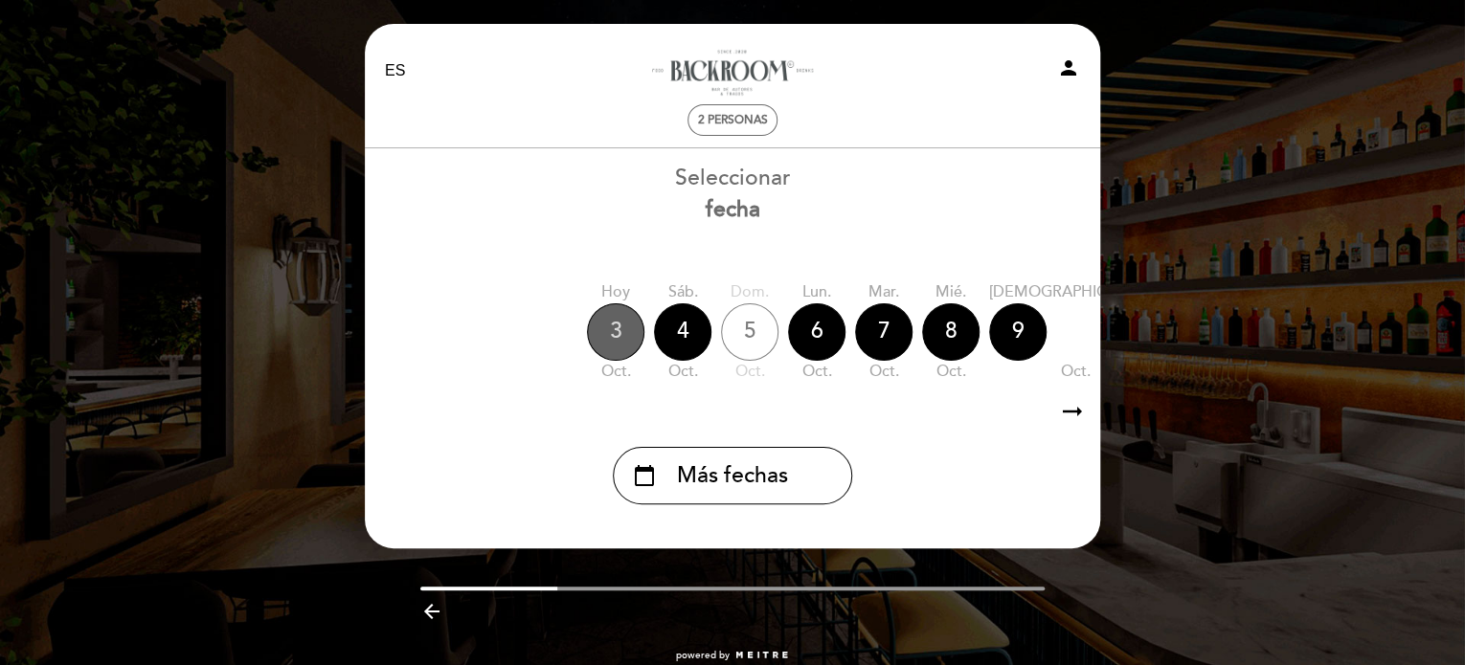
click at [594, 326] on div "3" at bounding box center [615, 331] width 57 height 57
